Goal: Find contact information: Find contact information

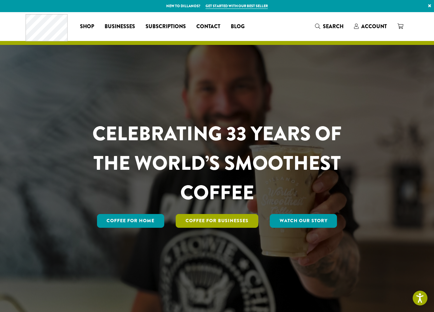
click at [213, 218] on link "Coffee For Businesses" at bounding box center [217, 221] width 83 height 14
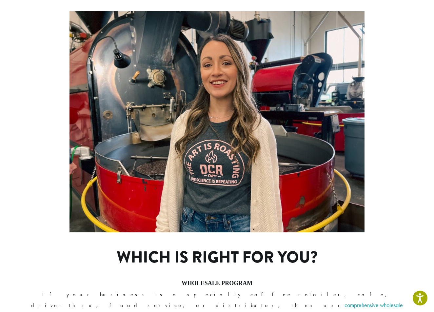
scroll to position [318, 0]
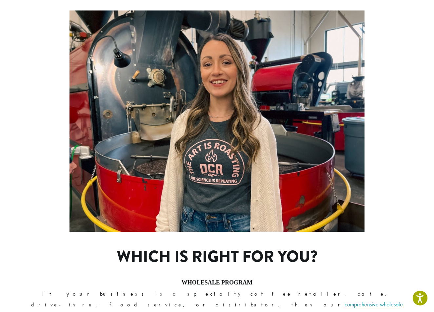
click at [243, 300] on link "comprehensive wholesale program" at bounding box center [220, 309] width 364 height 19
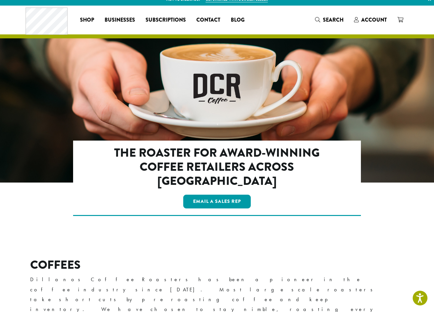
scroll to position [8, 0]
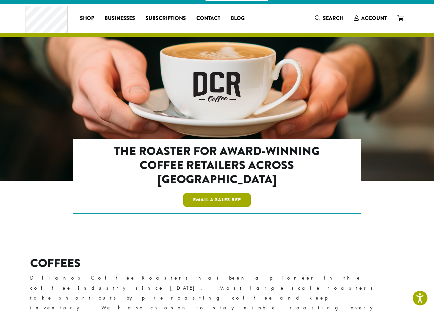
click at [226, 193] on link "Email a Sales Rep" at bounding box center [216, 200] width 67 height 14
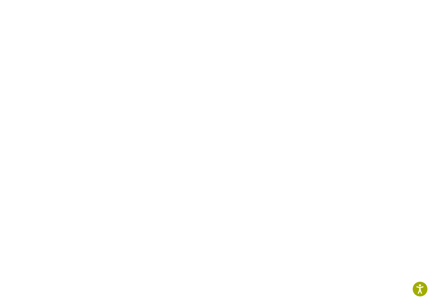
scroll to position [190, 0]
